Goal: Information Seeking & Learning: Find specific fact

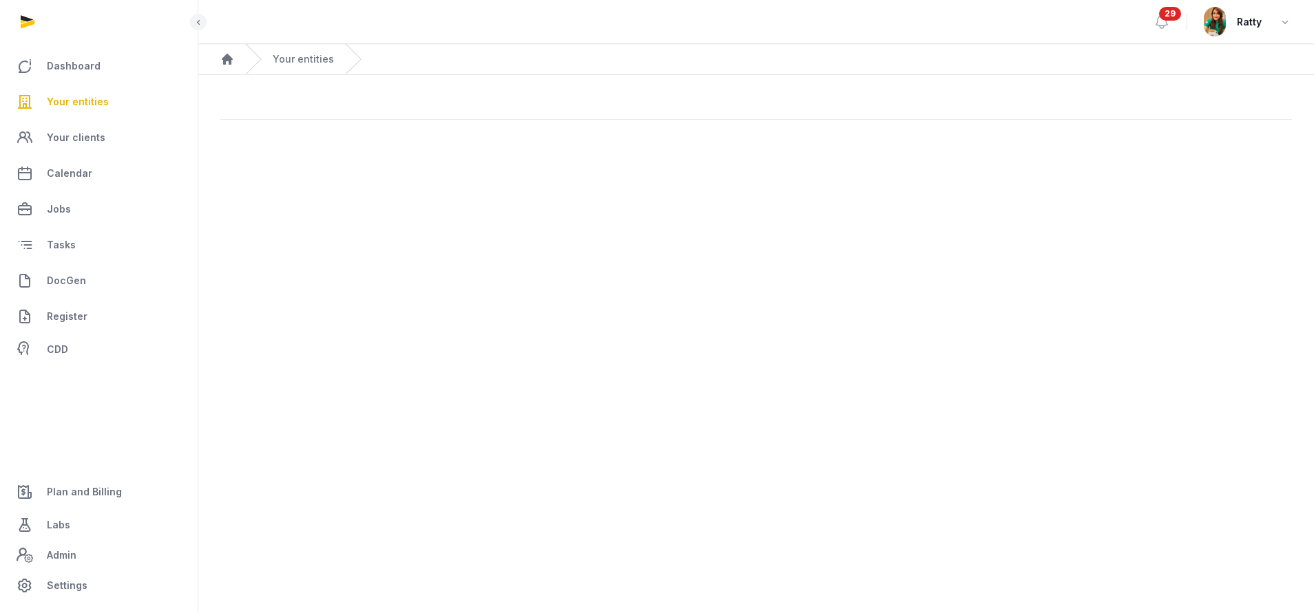
click at [86, 105] on span "Your entities" at bounding box center [78, 102] width 62 height 17
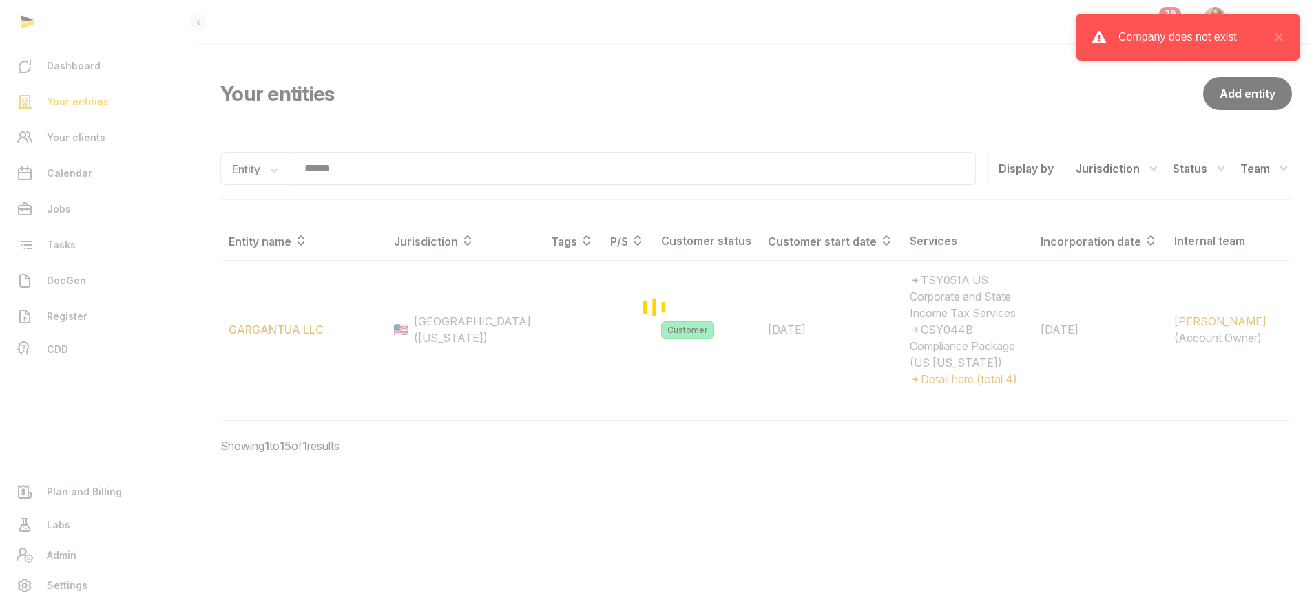
click at [352, 169] on div "Loading" at bounding box center [657, 306] width 1314 height 613
click at [367, 175] on div "Loading" at bounding box center [657, 306] width 1314 height 613
click at [366, 172] on div "Loading" at bounding box center [657, 306] width 1314 height 613
drag, startPoint x: 85, startPoint y: 101, endPoint x: 96, endPoint y: 98, distance: 11.2
click at [85, 101] on div "Loading" at bounding box center [657, 306] width 1314 height 613
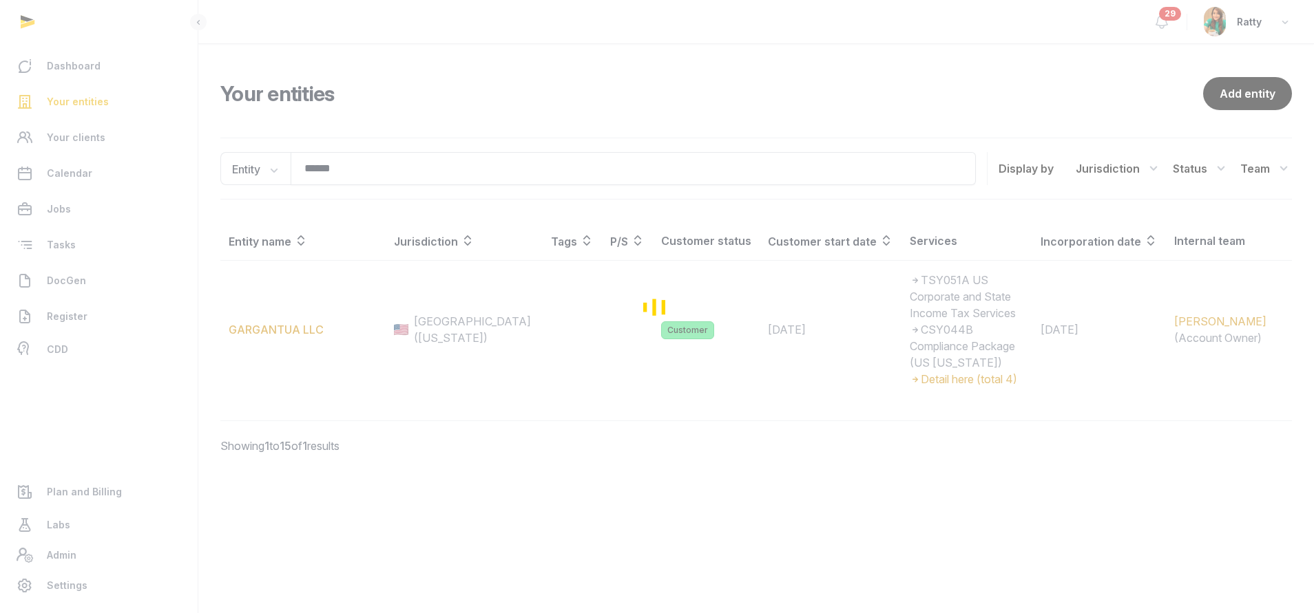
click at [370, 157] on div "Loading" at bounding box center [657, 306] width 1314 height 613
click at [366, 167] on div "Loading" at bounding box center [657, 306] width 1314 height 613
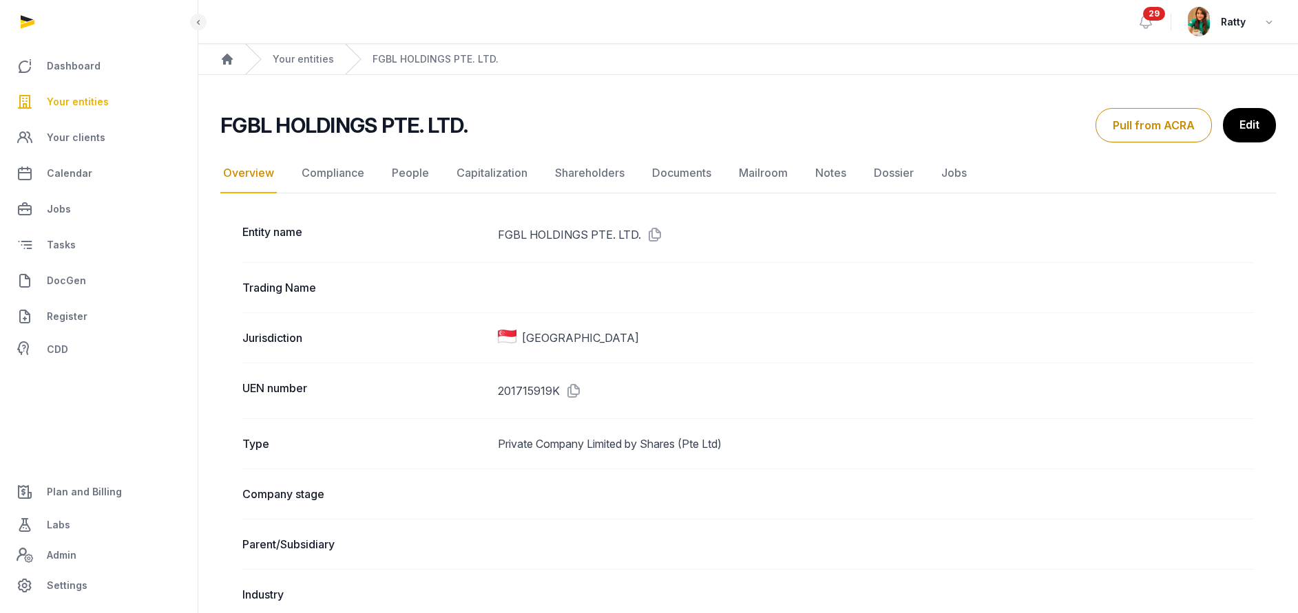
click at [74, 96] on span "Your entities" at bounding box center [78, 102] width 62 height 17
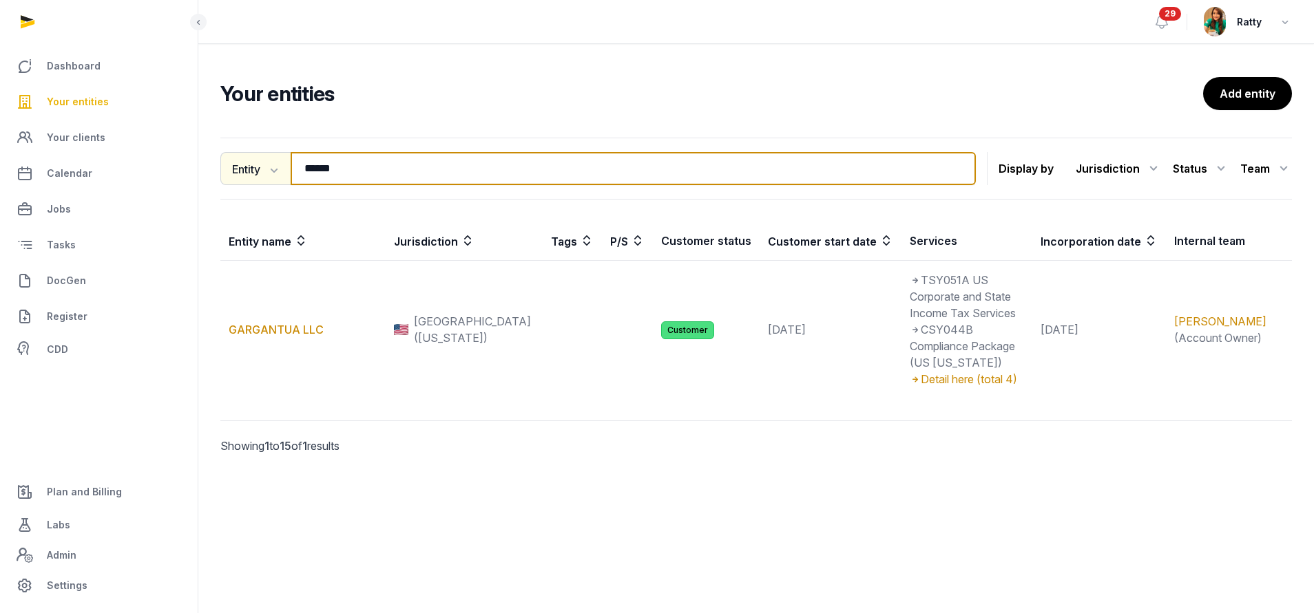
drag, startPoint x: 361, startPoint y: 175, endPoint x: 271, endPoint y: 176, distance: 90.9
click at [271, 176] on div "Entity Entity People Tags Services ****** Search" at bounding box center [597, 168] width 755 height 33
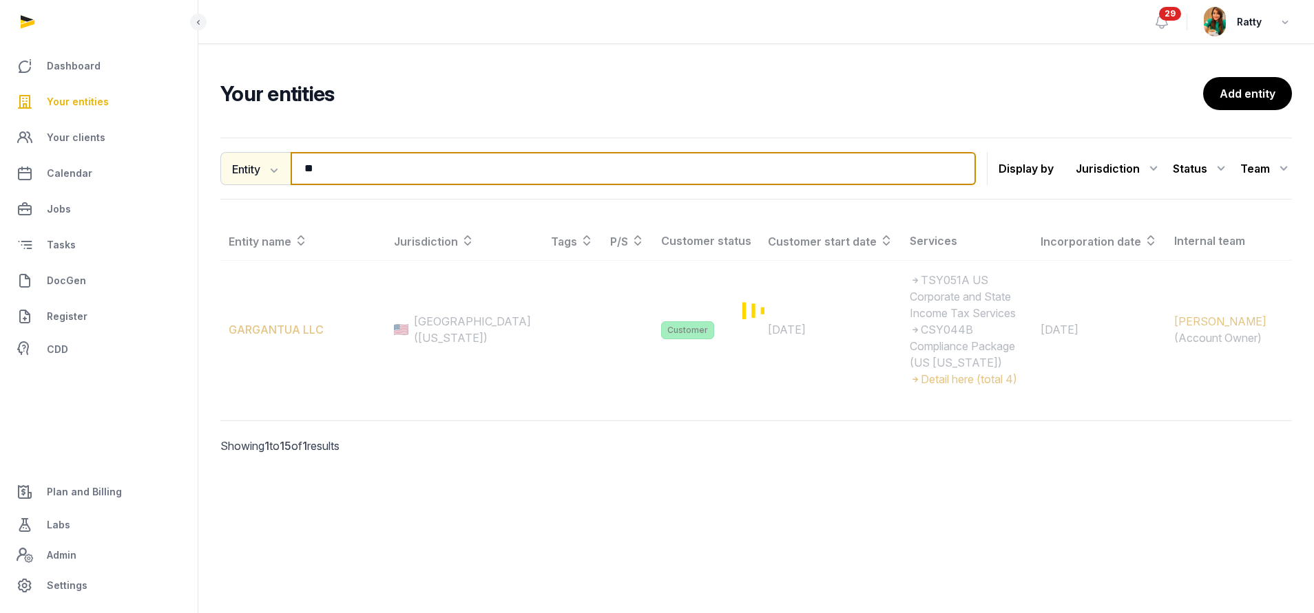
type input "*"
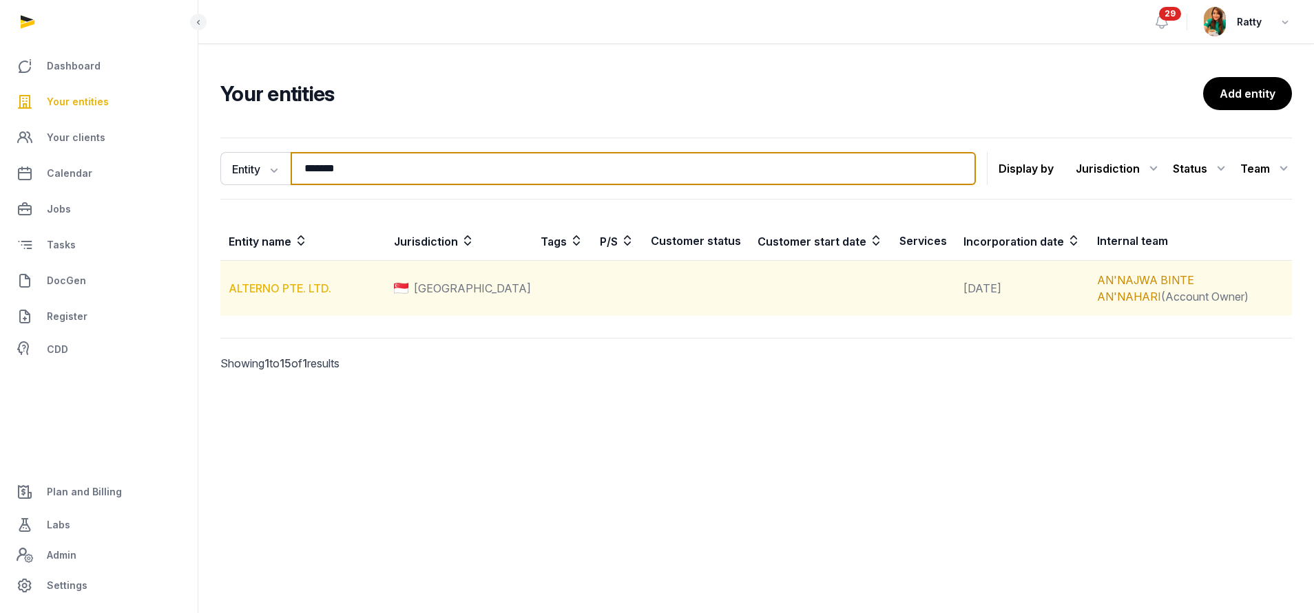
type input "*******"
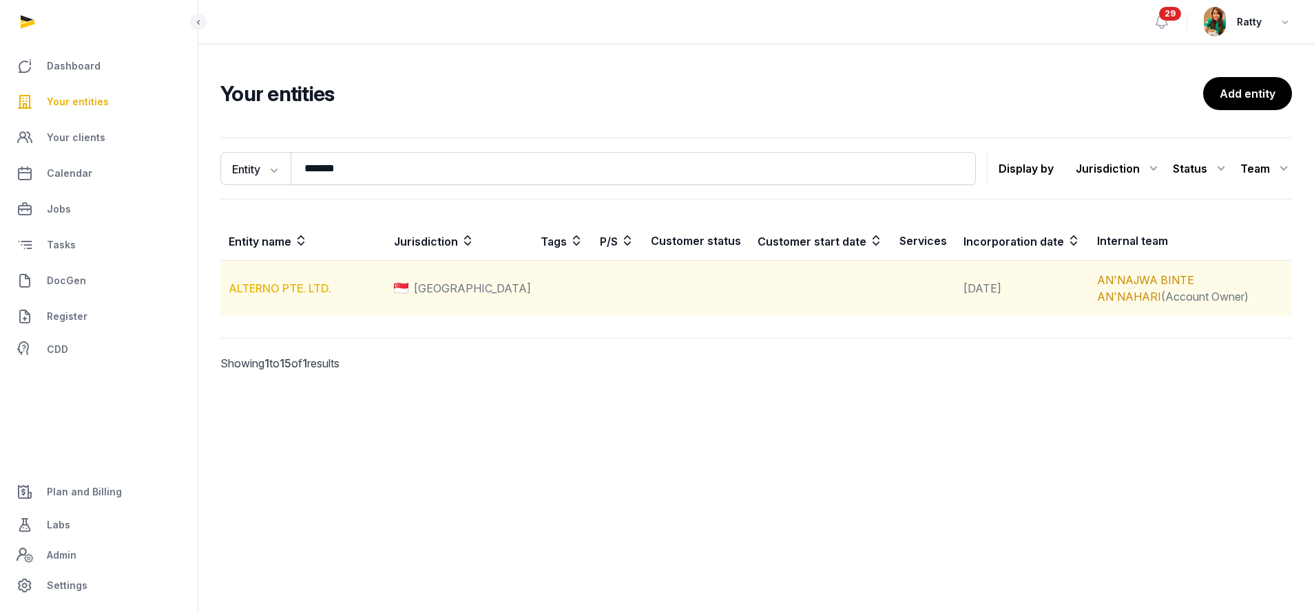
click at [292, 294] on link "ALTERNO PTE. LTD." at bounding box center [280, 289] width 103 height 14
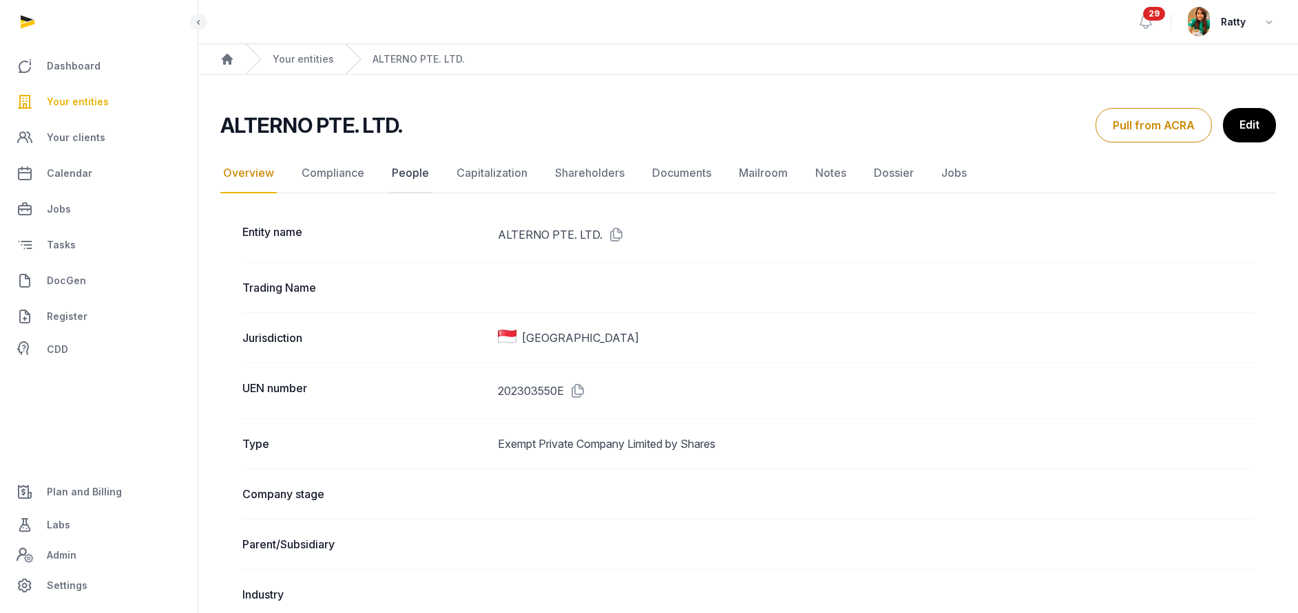
click at [407, 177] on link "People" at bounding box center [410, 174] width 43 height 40
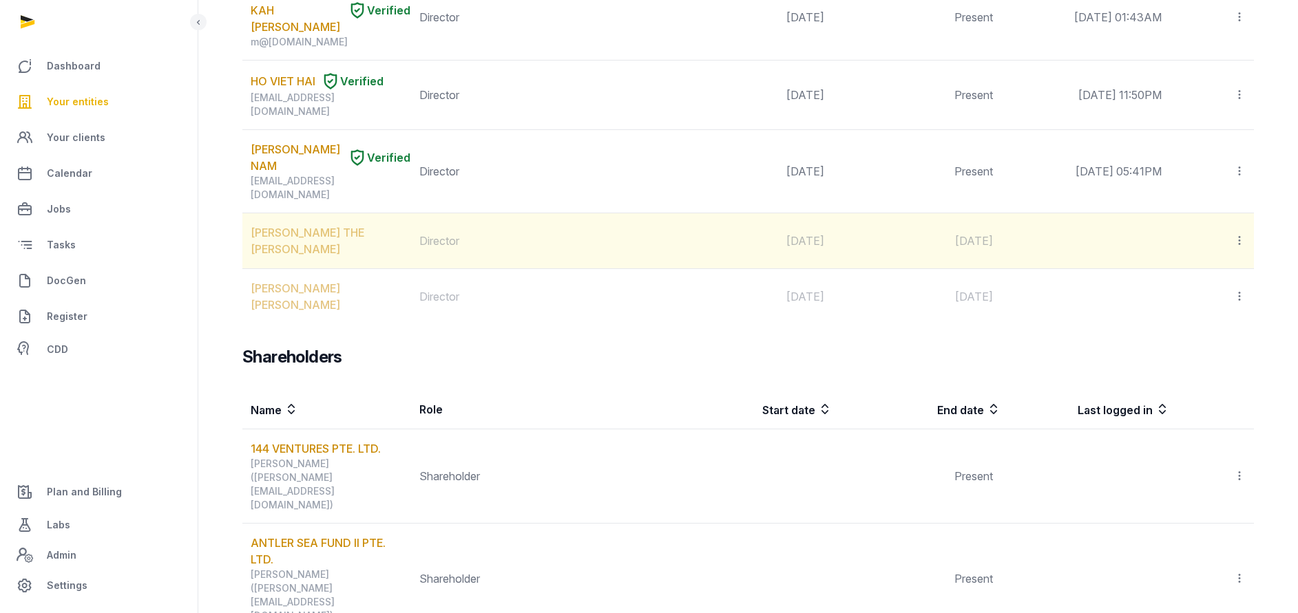
scroll to position [1446, 0]
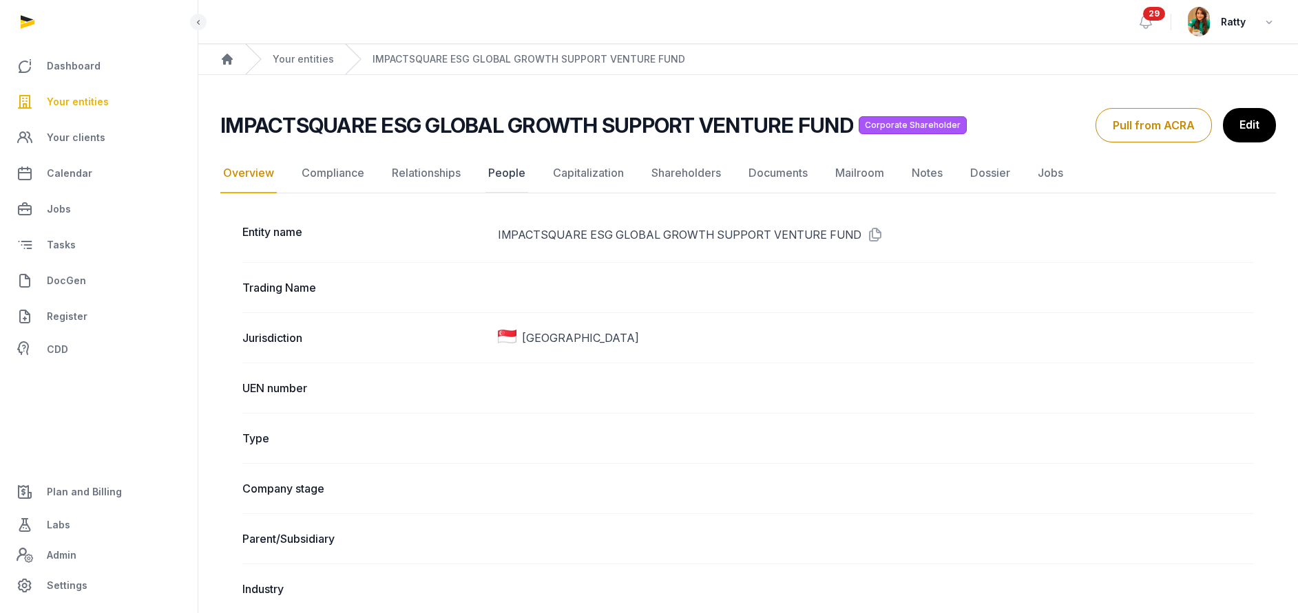
click at [505, 169] on link "People" at bounding box center [506, 174] width 43 height 40
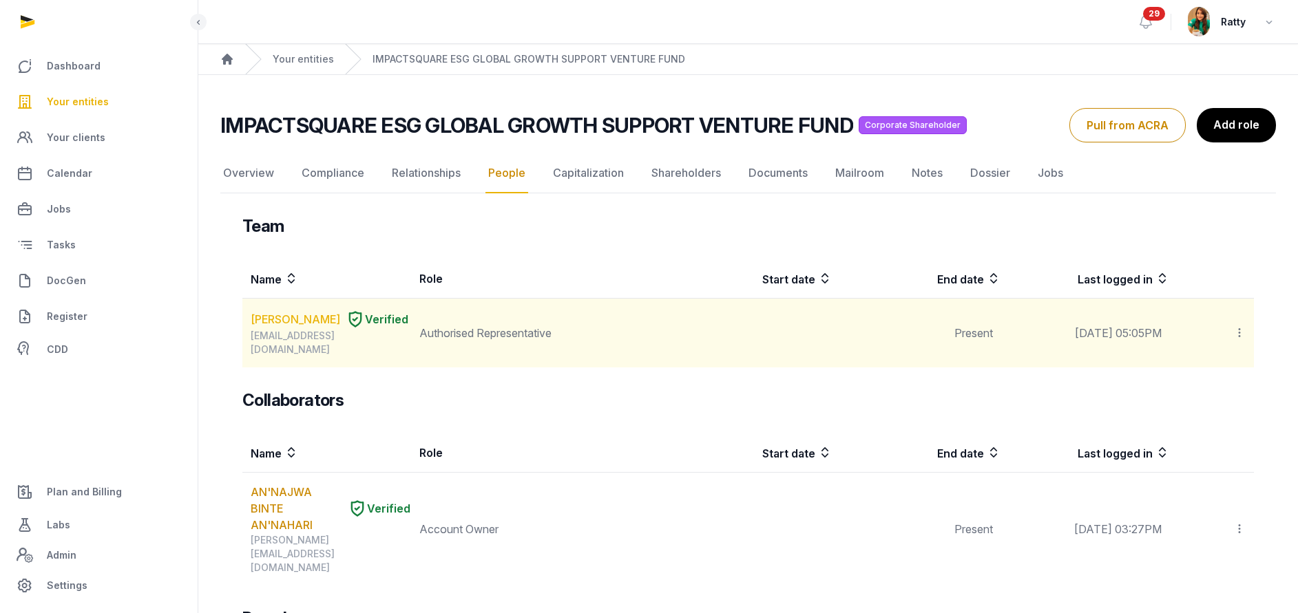
click at [293, 321] on link "Chun Seungbum" at bounding box center [296, 319] width 90 height 17
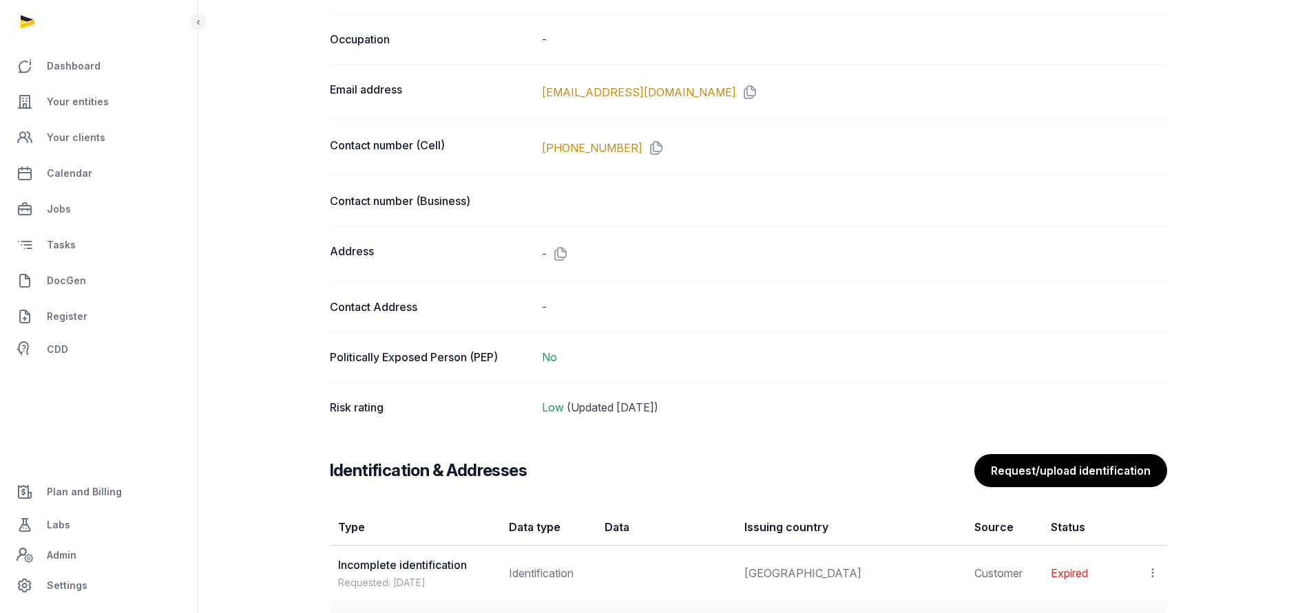
scroll to position [672, 0]
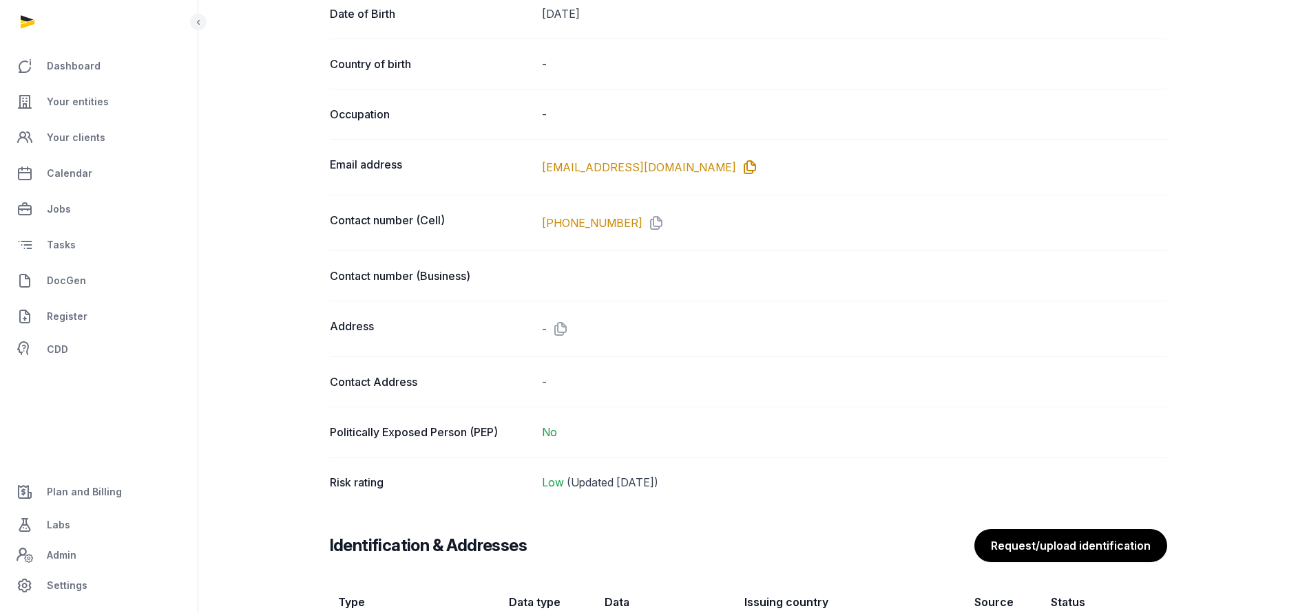
click at [736, 162] on icon at bounding box center [747, 167] width 22 height 22
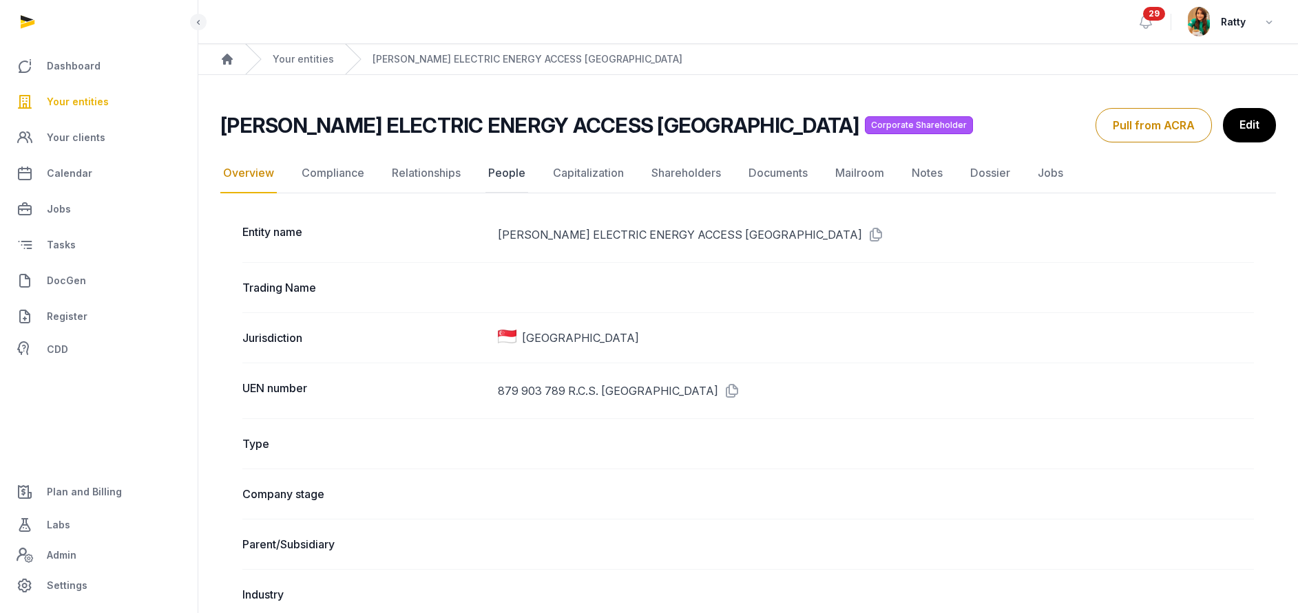
click at [513, 169] on link "People" at bounding box center [506, 174] width 43 height 40
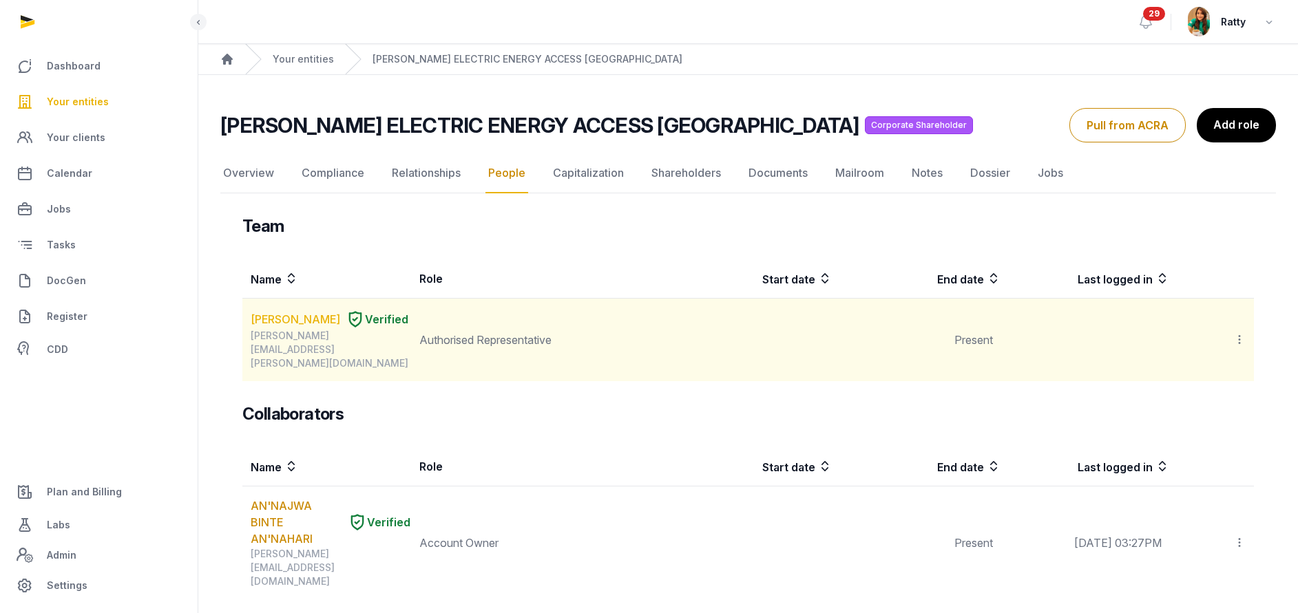
click at [283, 319] on link "[PERSON_NAME]" at bounding box center [296, 319] width 90 height 17
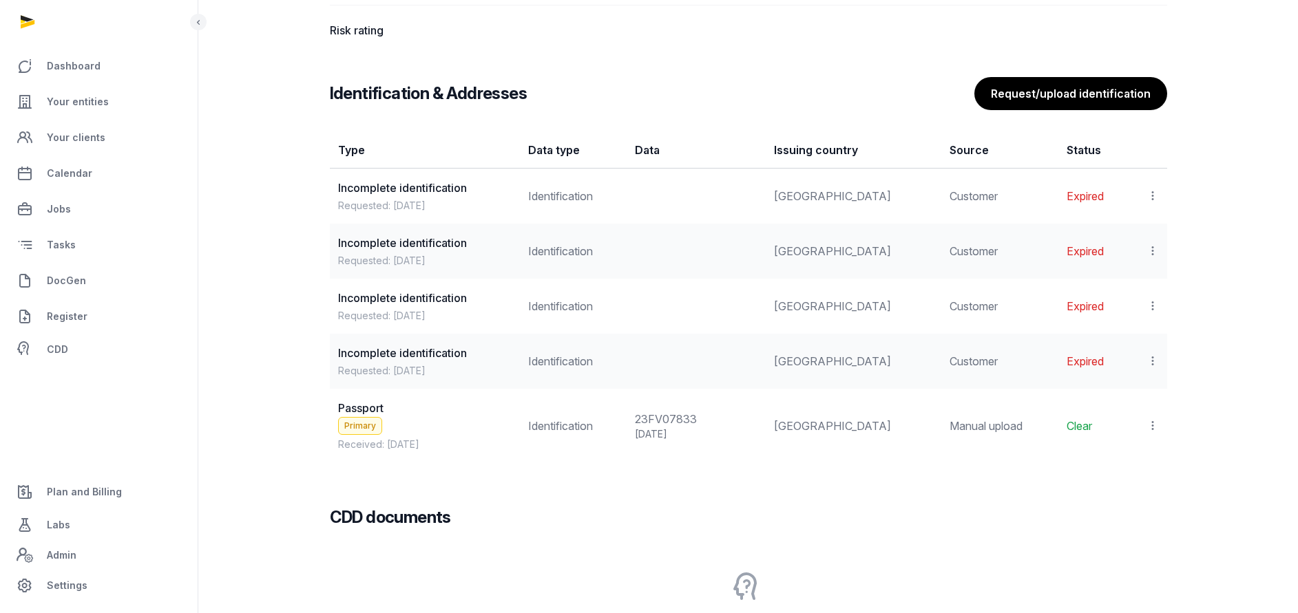
scroll to position [1242, 0]
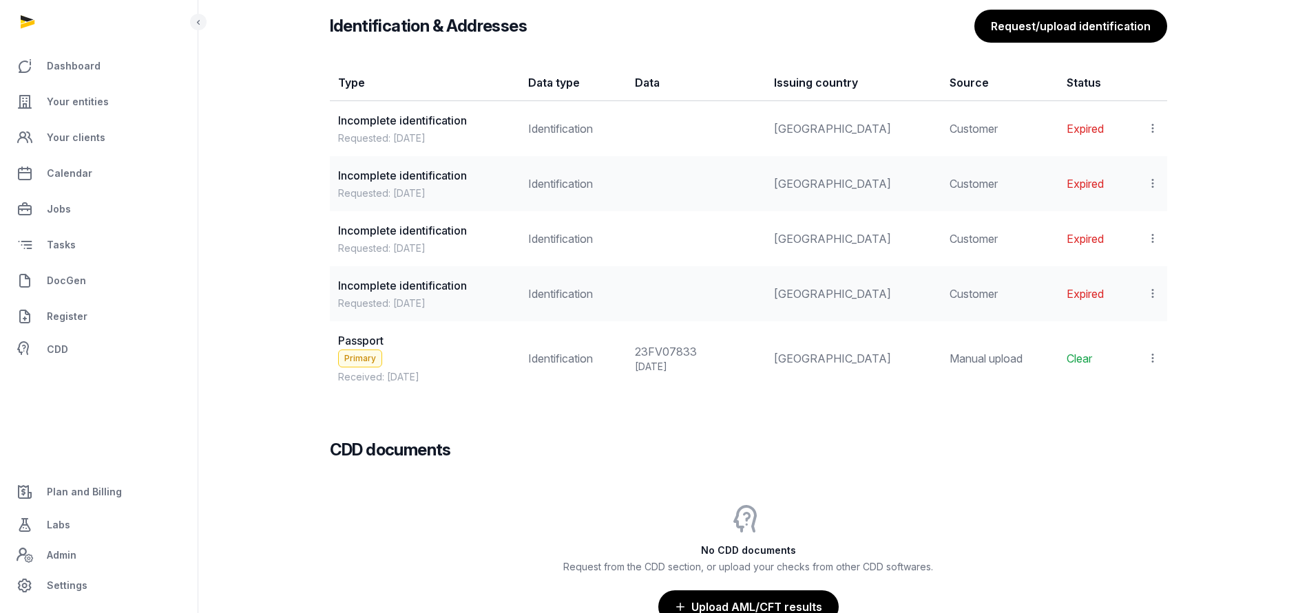
click at [1153, 360] on icon at bounding box center [1152, 358] width 12 height 14
click at [1123, 390] on span "View" at bounding box center [1132, 396] width 25 height 14
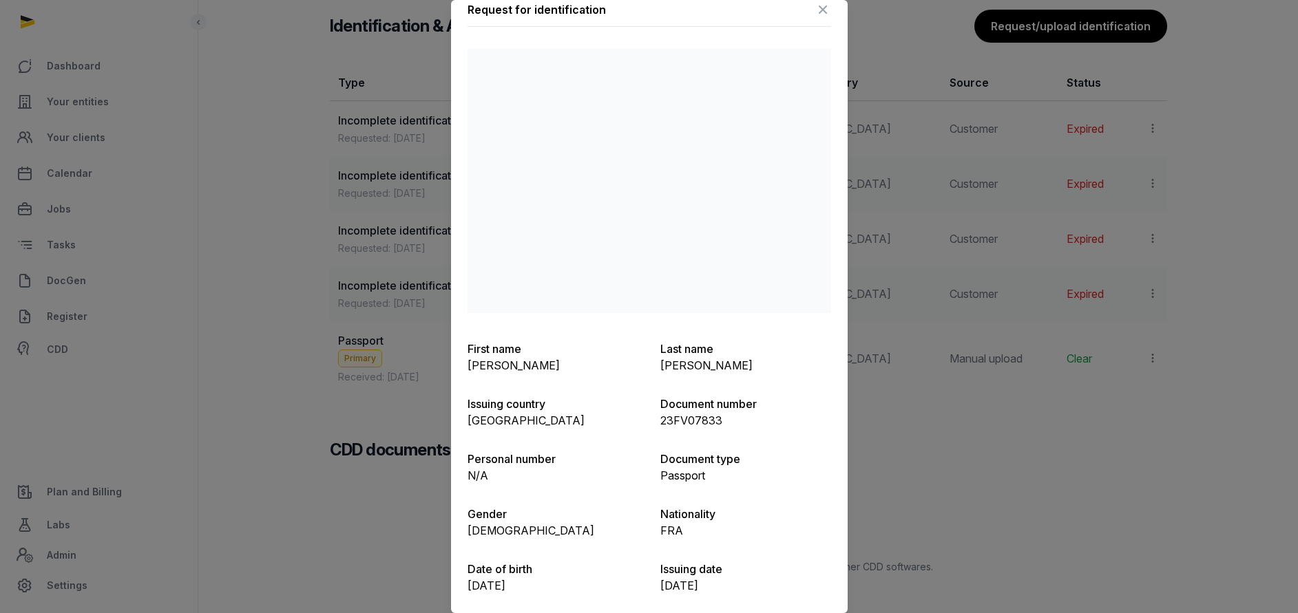
scroll to position [0, 0]
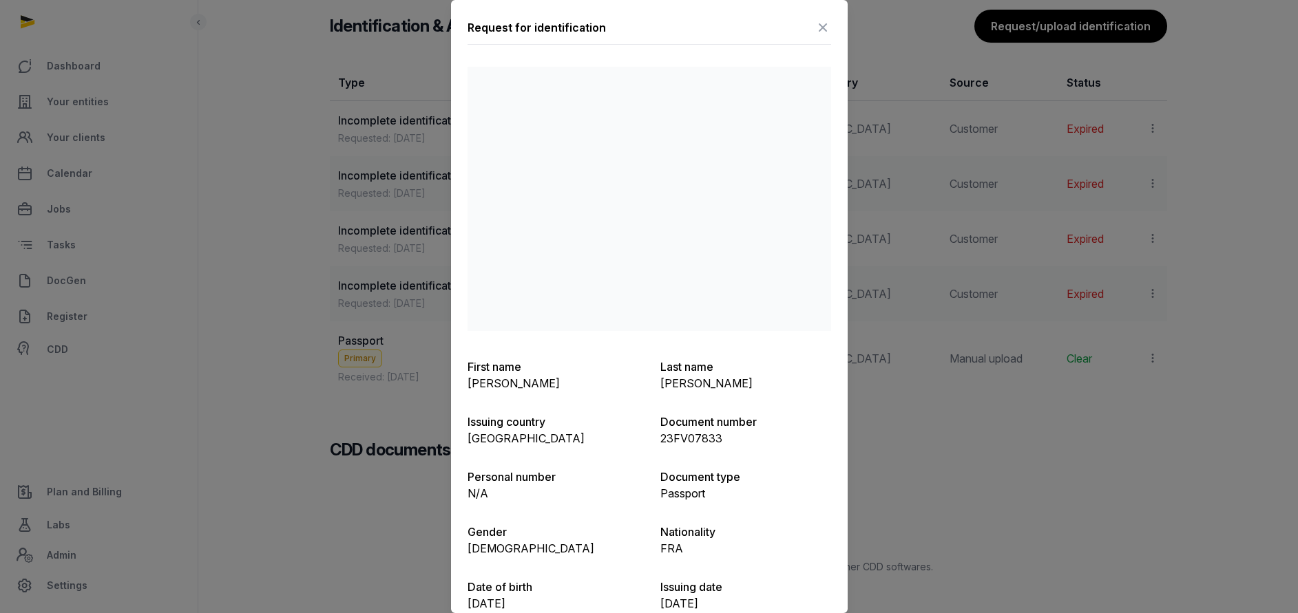
click at [814, 23] on icon at bounding box center [822, 28] width 17 height 22
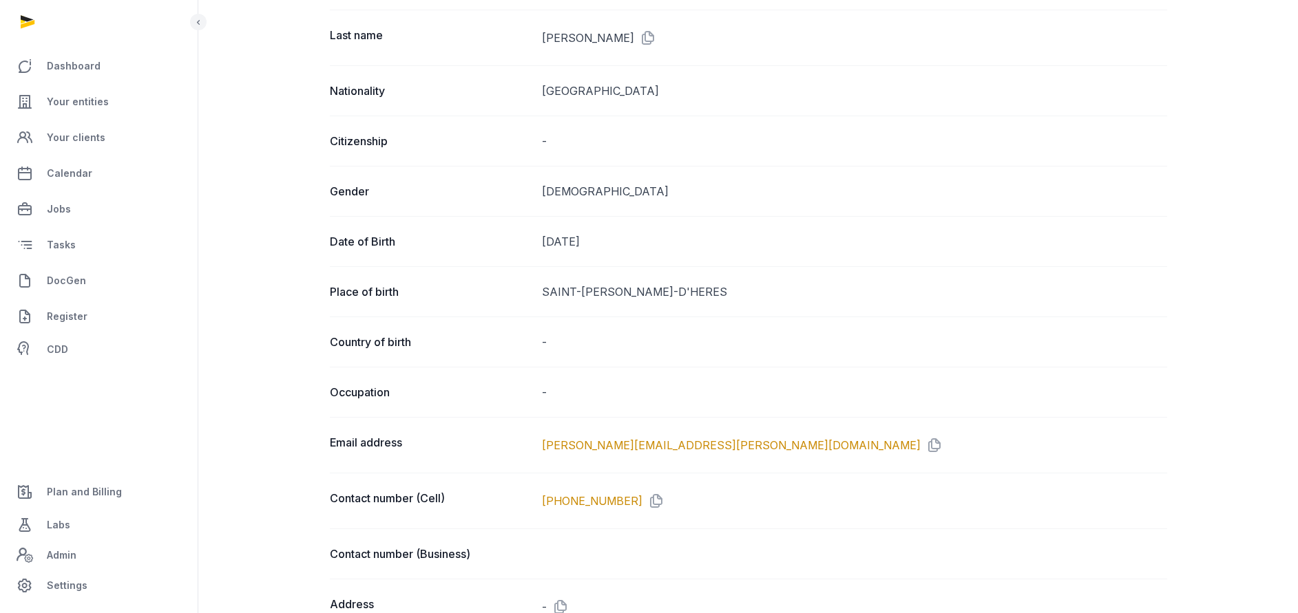
scroll to position [519, 0]
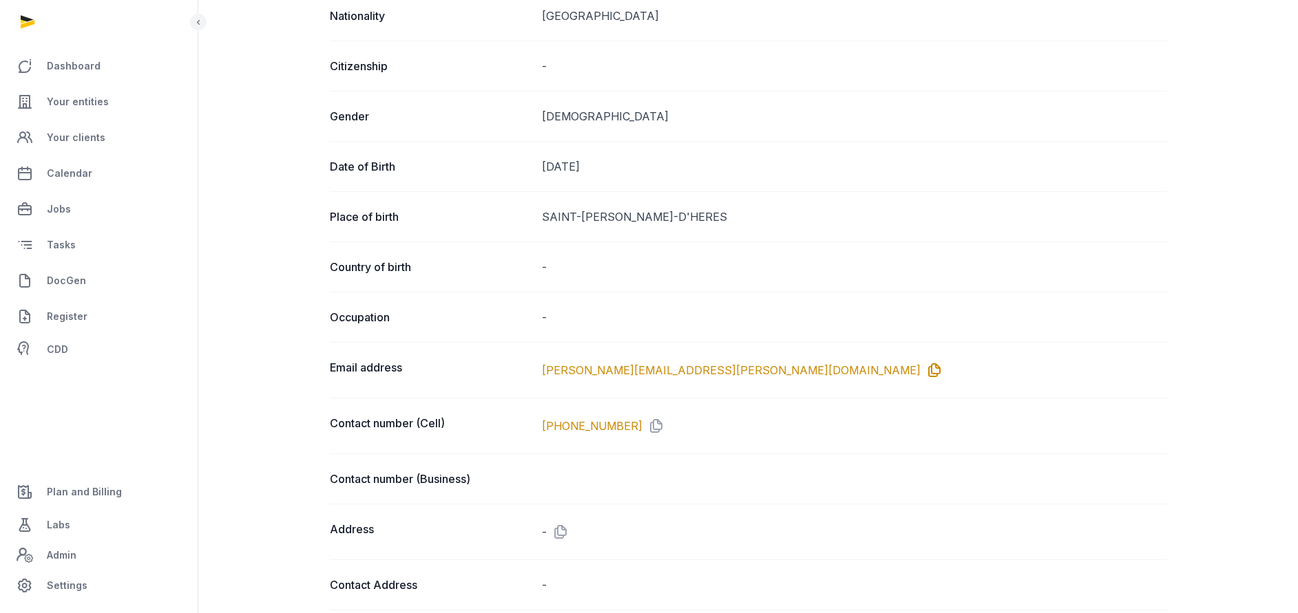
click at [921, 372] on icon at bounding box center [932, 370] width 22 height 22
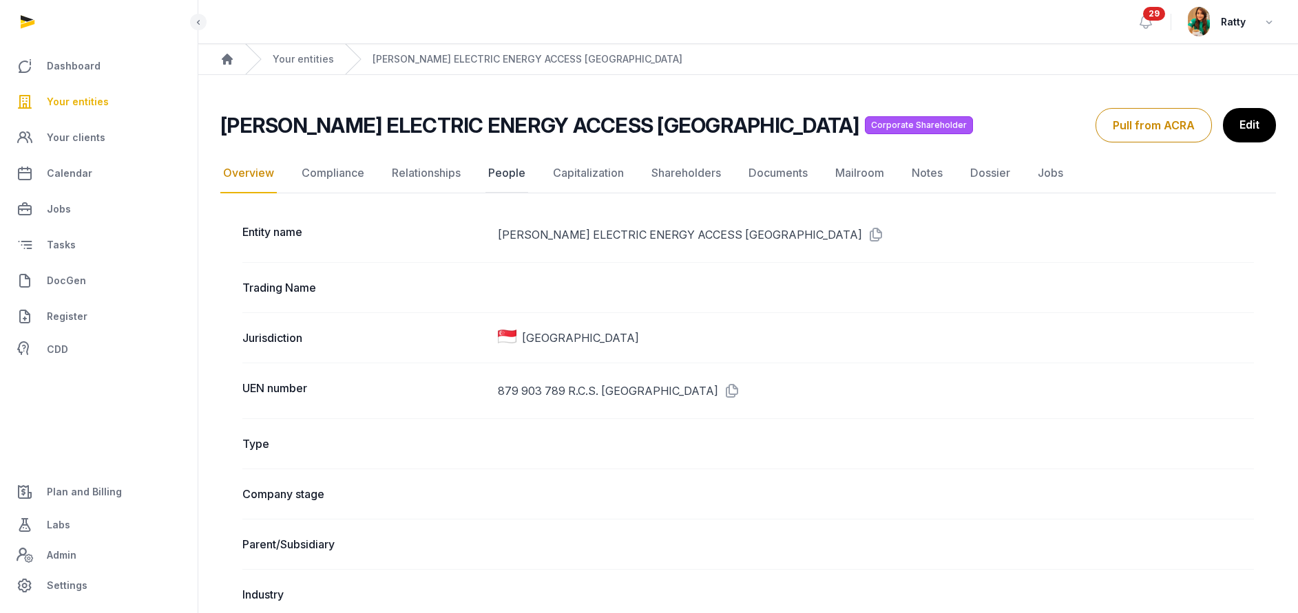
click at [489, 174] on link "People" at bounding box center [506, 174] width 43 height 40
